Goal: Task Accomplishment & Management: Complete application form

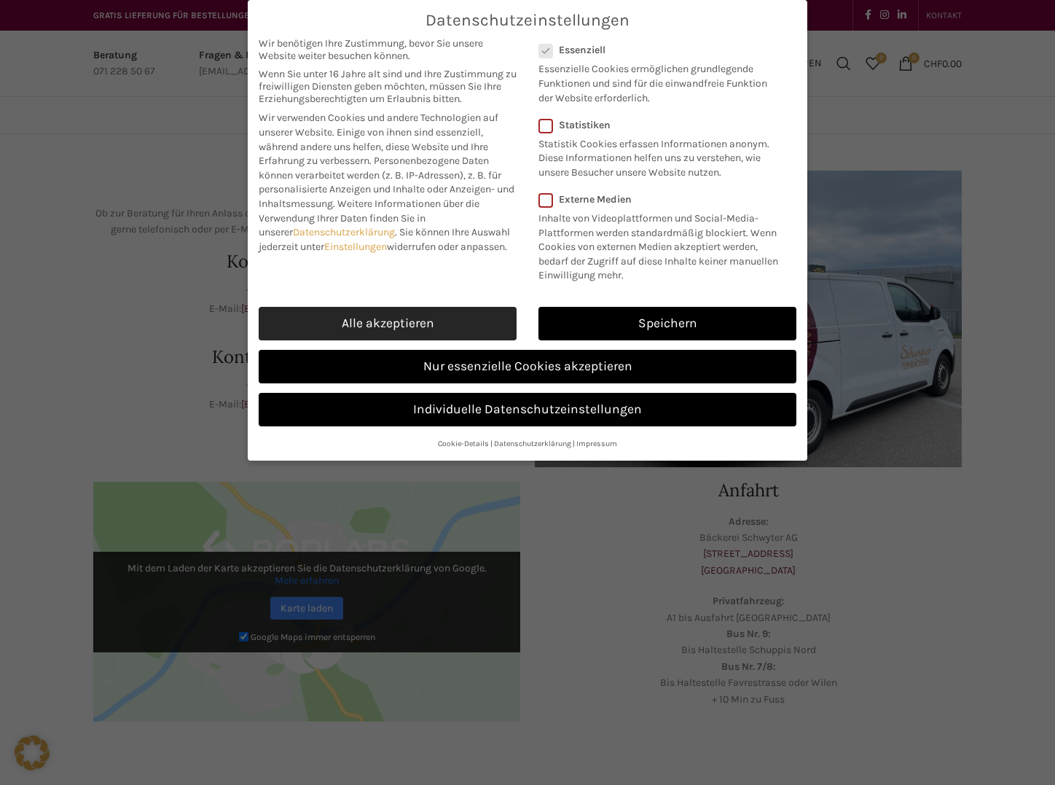
click at [457, 322] on link "Alle akzeptieren" at bounding box center [388, 324] width 258 height 34
checkbox input "true"
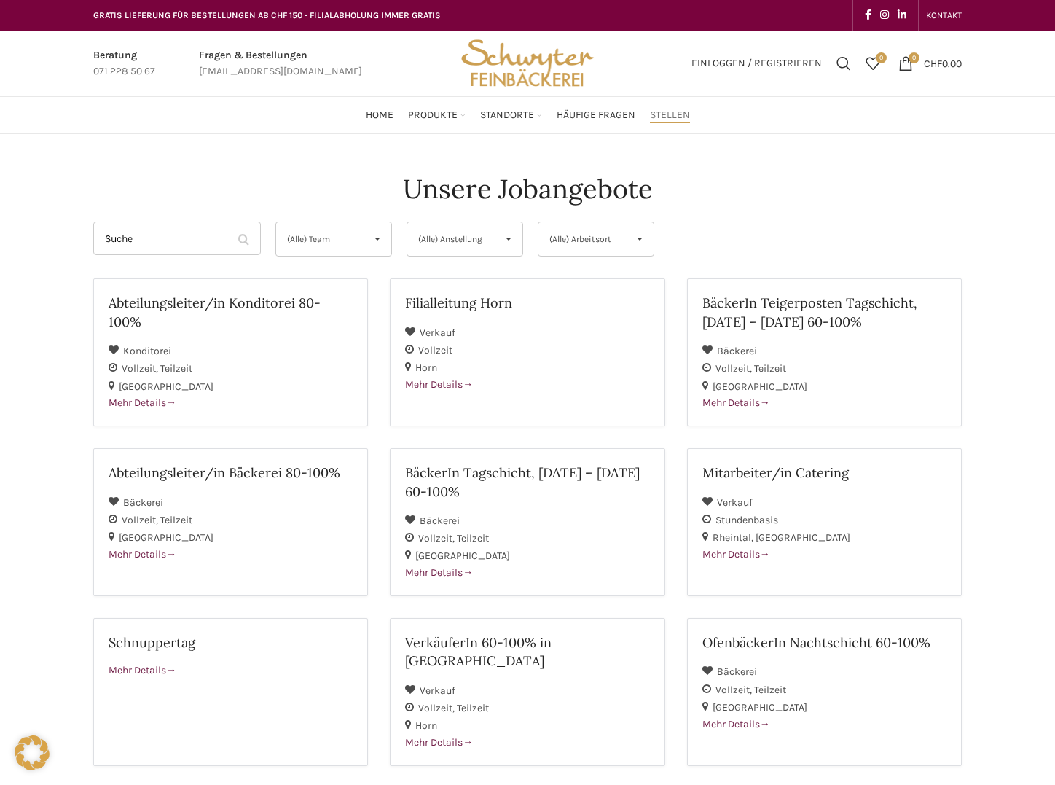
click at [724, 433] on div "BäckerIn Teigerposten Tagschicht, [DATE] – [DATE] 60-100% Bäckerei Vollzeit Tei…" at bounding box center [824, 363] width 297 height 170
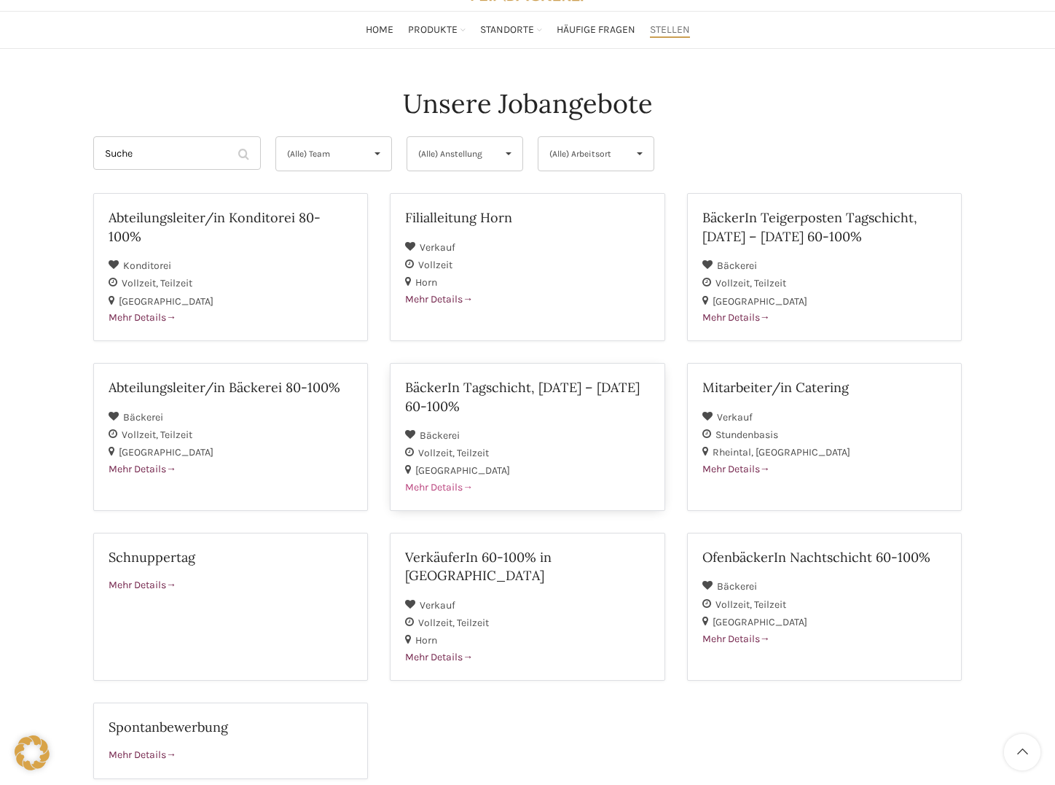
scroll to position [173, 0]
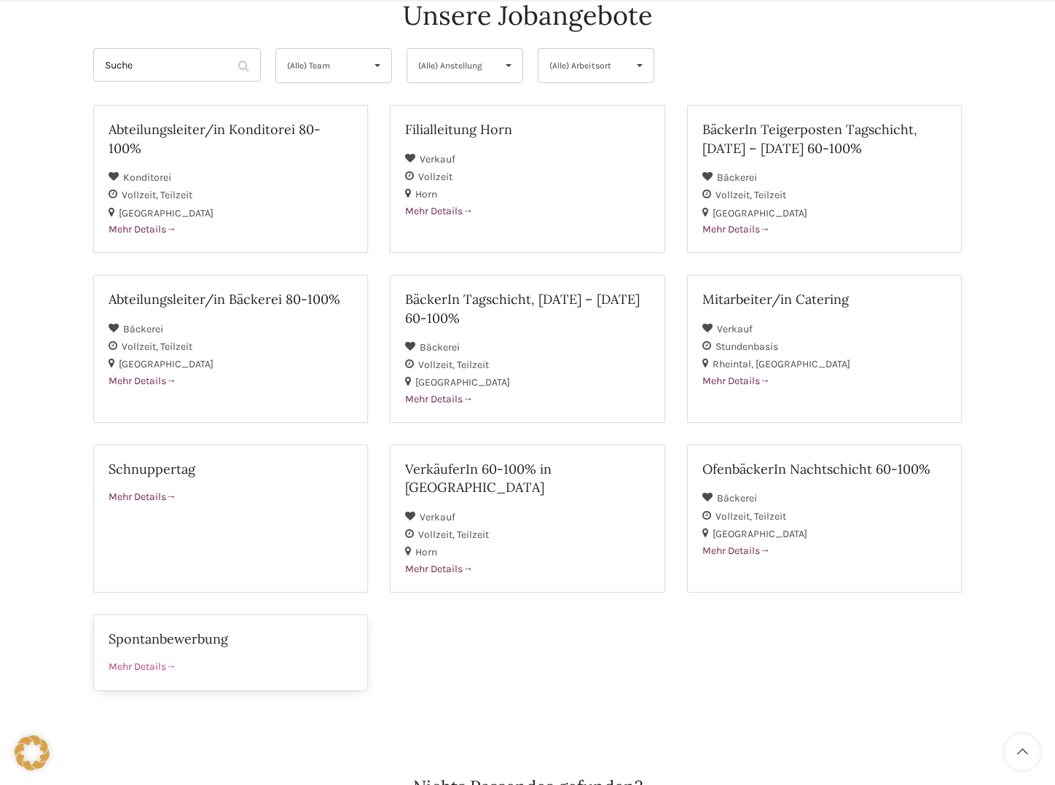
click at [288, 614] on link "Spontanbewerbung Mehr Details" at bounding box center [230, 652] width 275 height 77
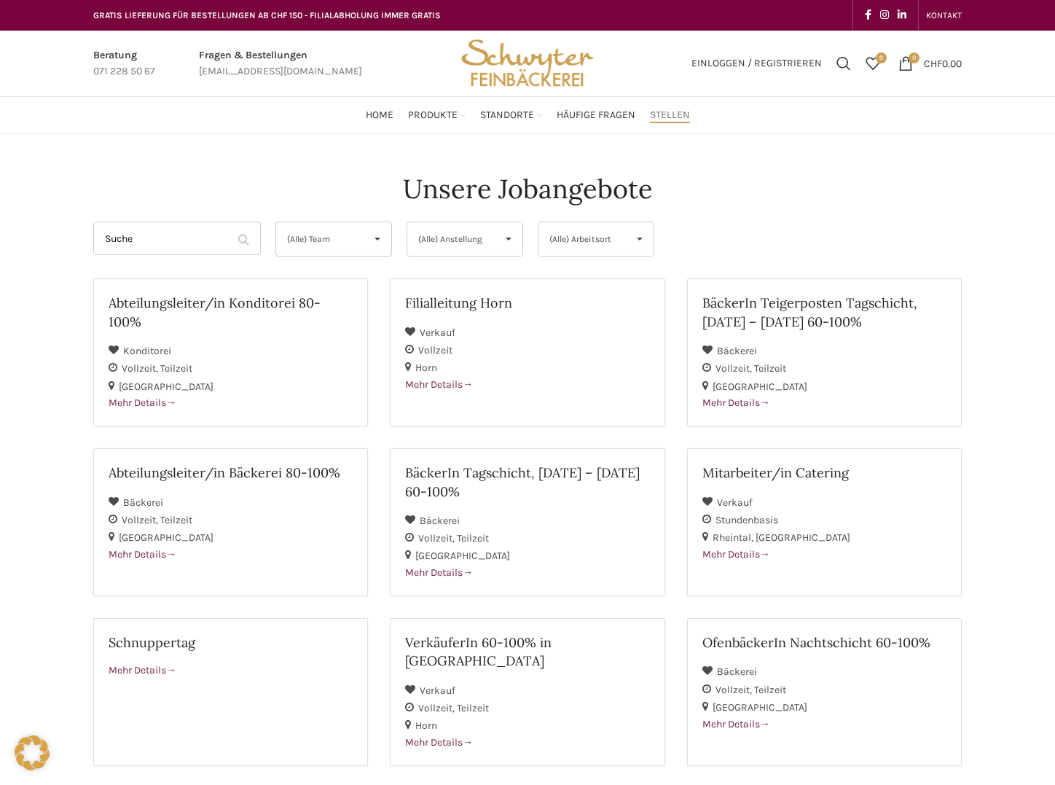
scroll to position [168, 0]
